Goal: Navigation & Orientation: Find specific page/section

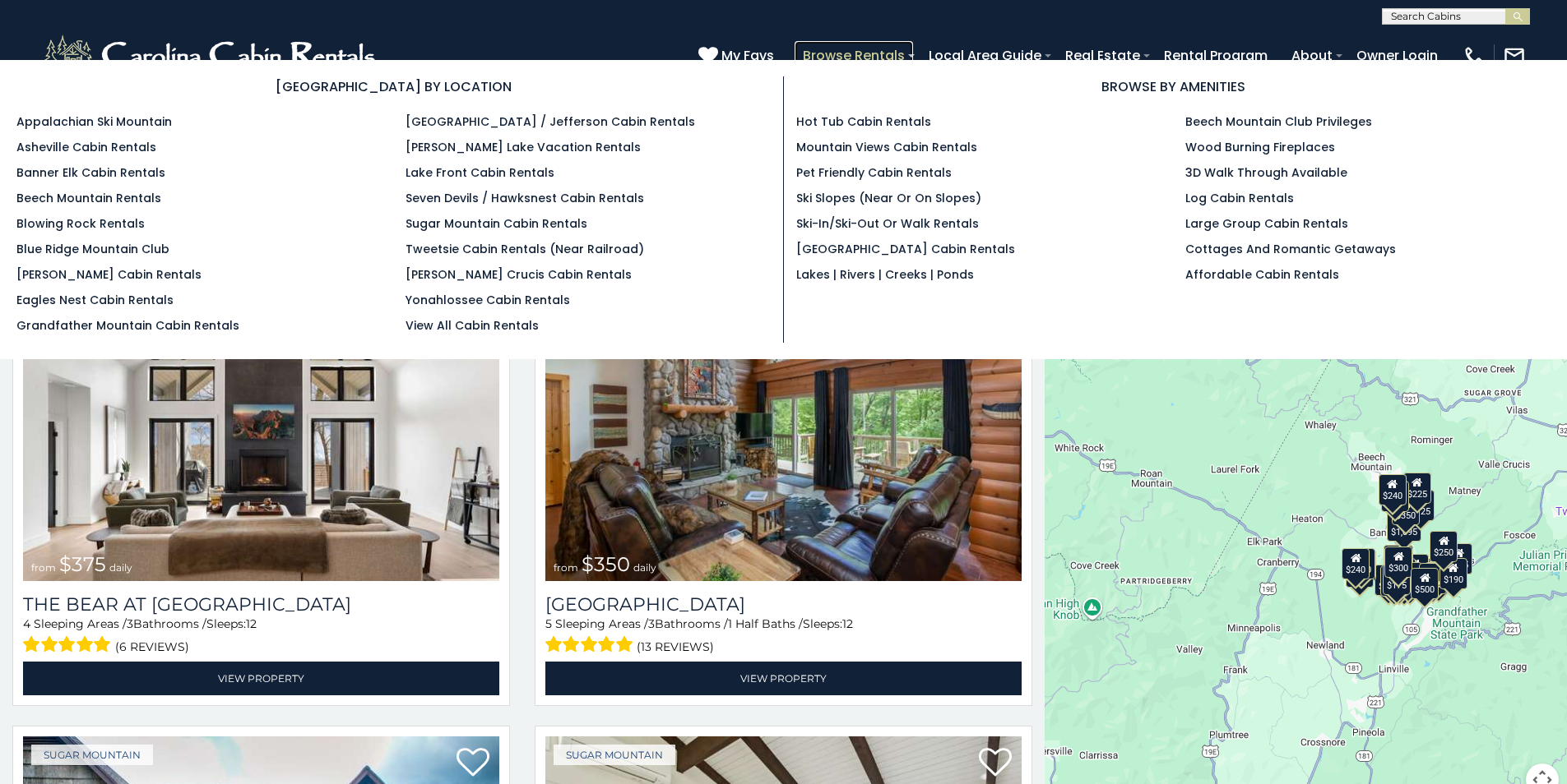
click at [832, 52] on link "Browse Rentals" at bounding box center [854, 55] width 118 height 28
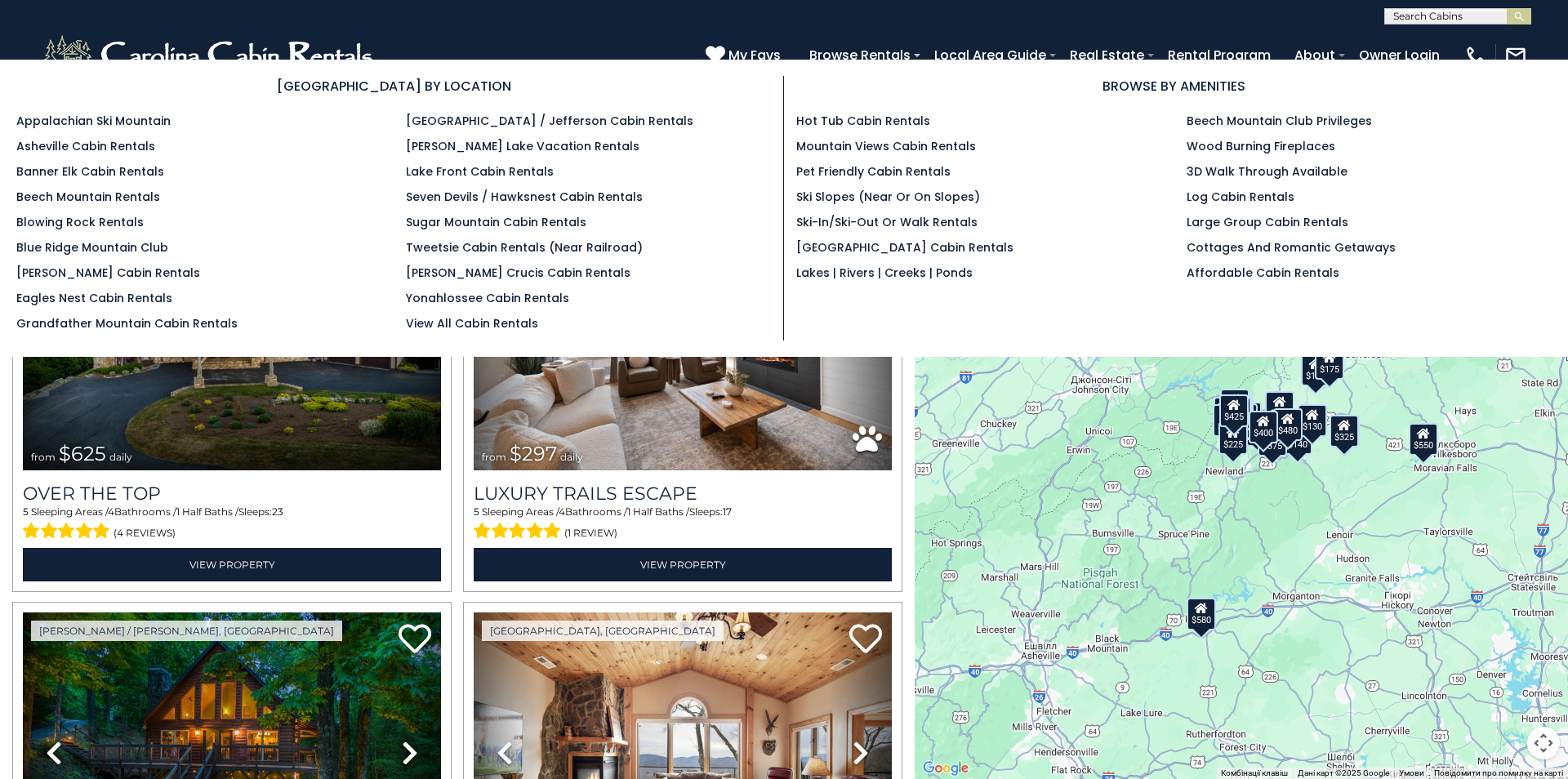
click at [726, 59] on section "[GEOGRAPHIC_DATA] BY LOCATION Appalachian Ski Mountain Asheville Cabin Rentals …" at bounding box center [784, 208] width 1568 height 297
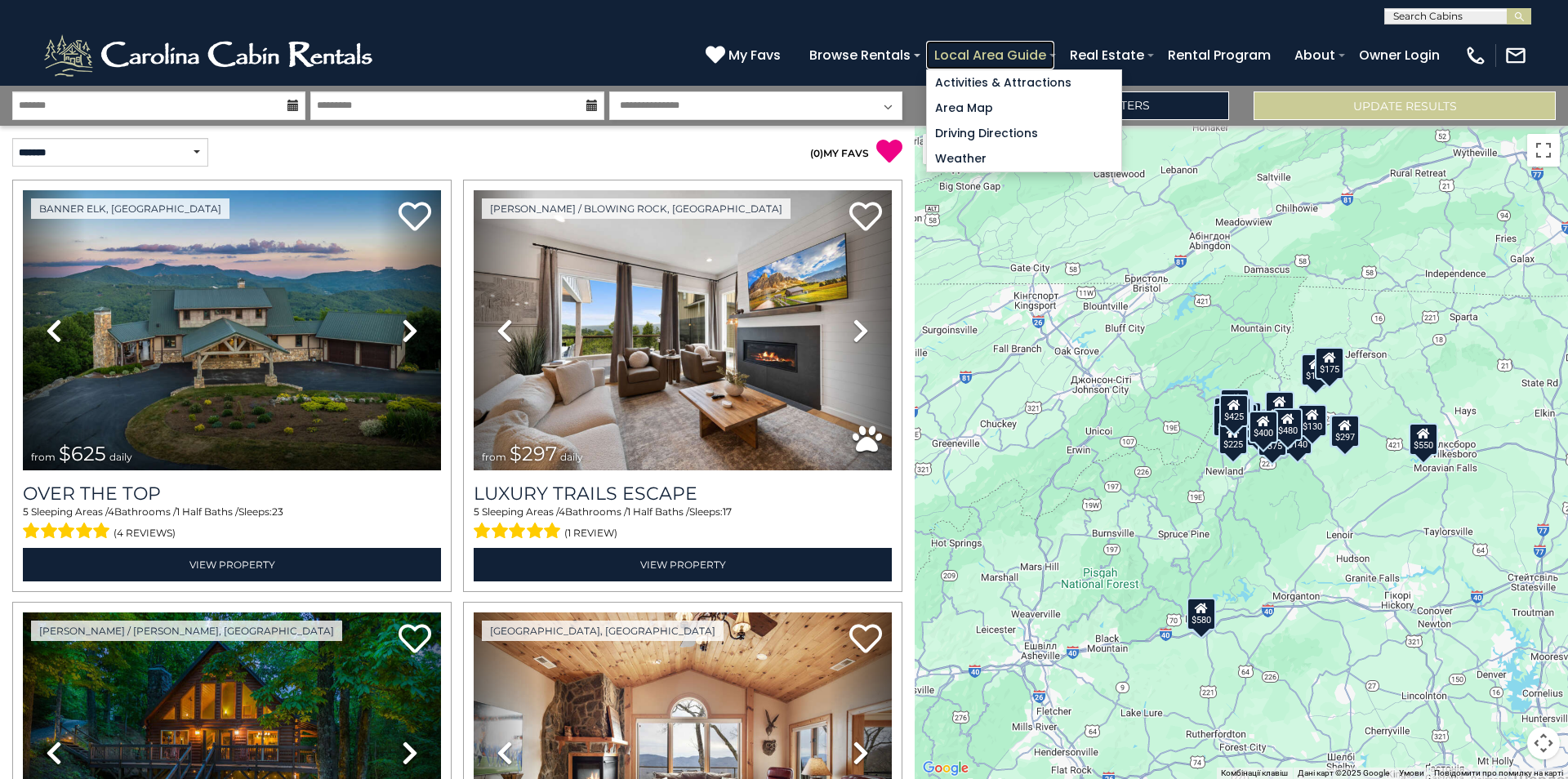
click at [1050, 50] on link "Local Area Guide" at bounding box center [990, 55] width 128 height 28
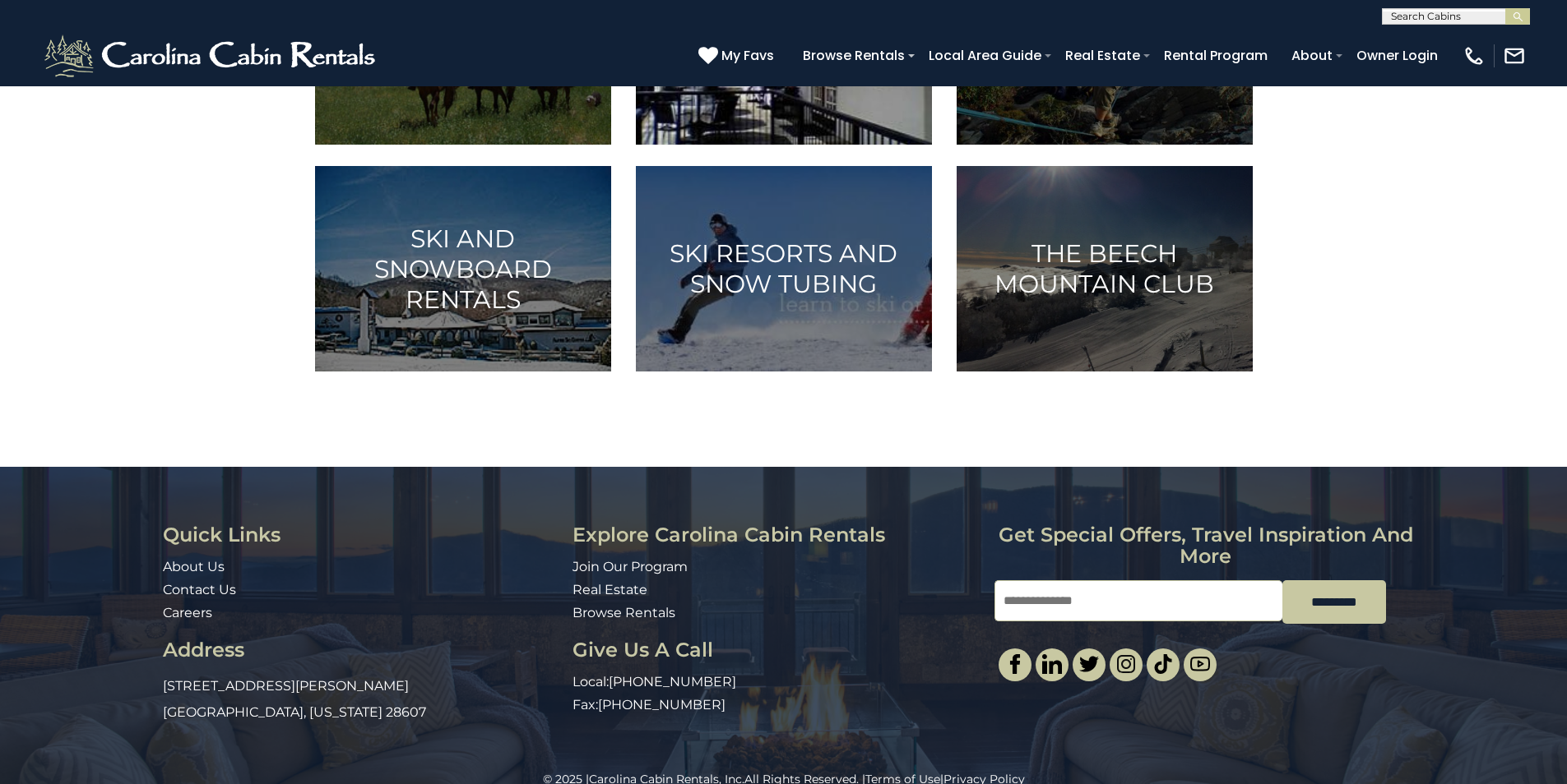
scroll to position [1069, 0]
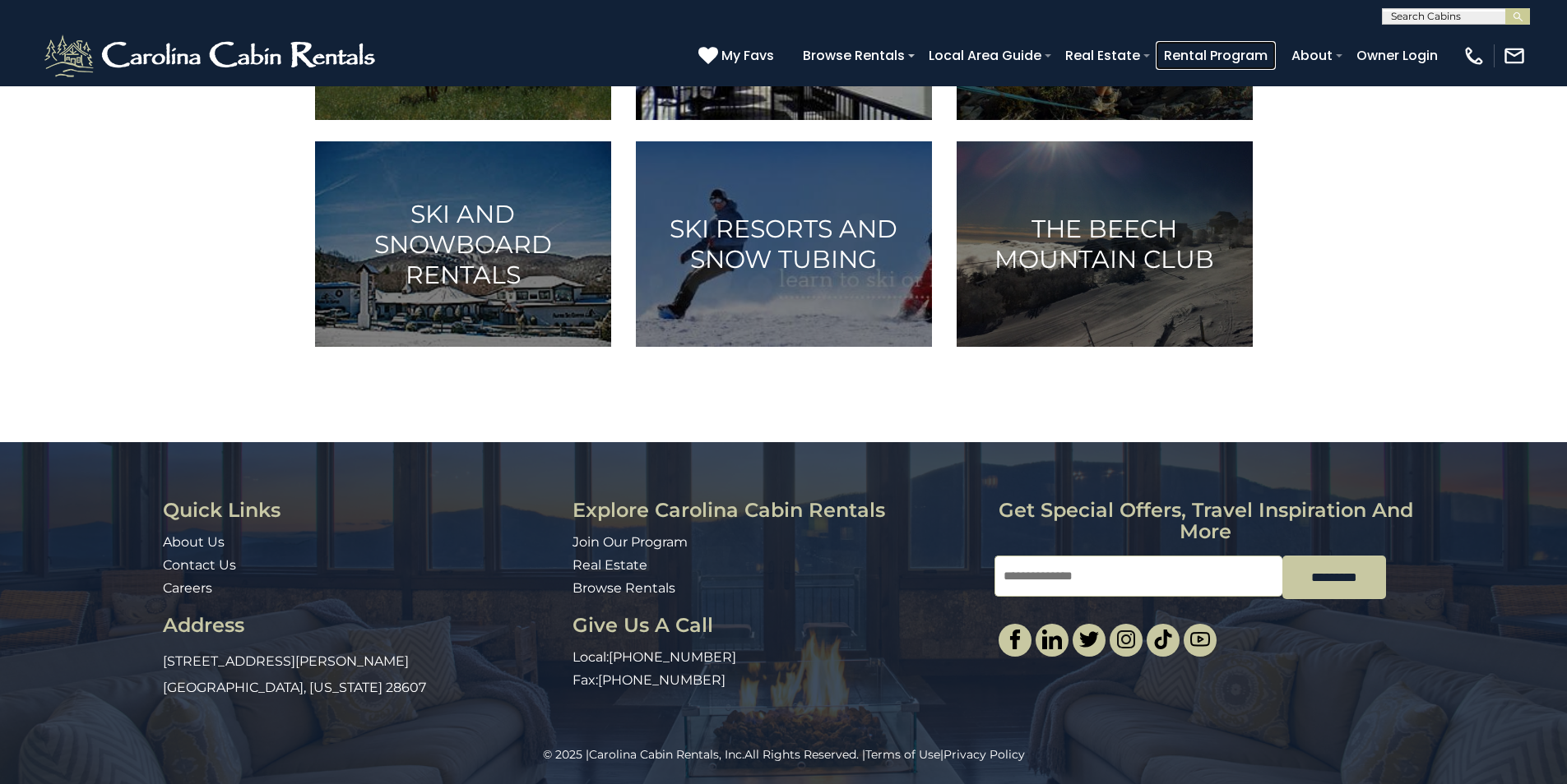
click at [1183, 50] on link "Rental Program" at bounding box center [1216, 55] width 120 height 28
